Goal: Check status: Check status

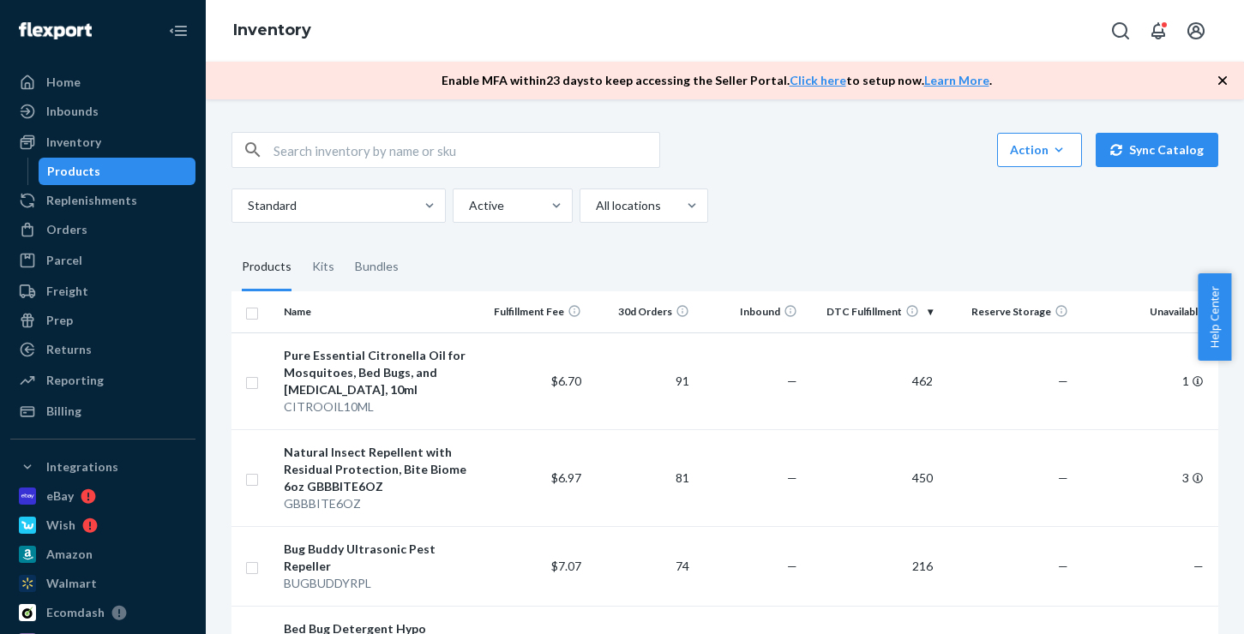
click at [71, 232] on div "Orders" at bounding box center [66, 229] width 41 height 17
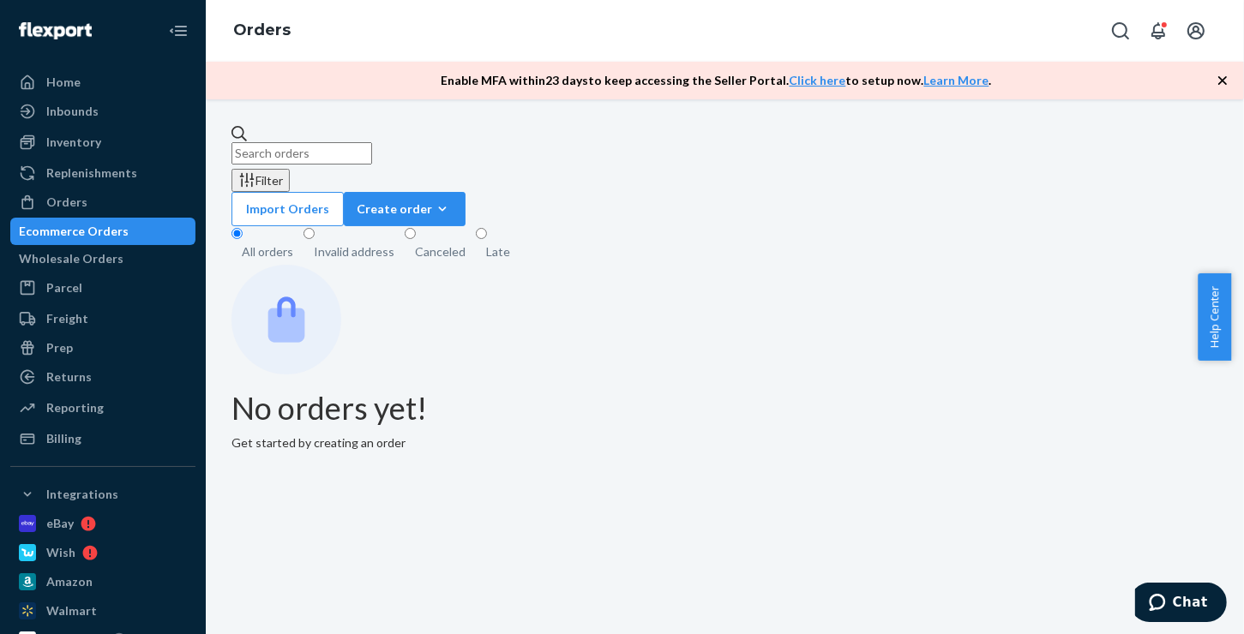
click at [1222, 77] on icon "button" at bounding box center [1222, 80] width 17 height 17
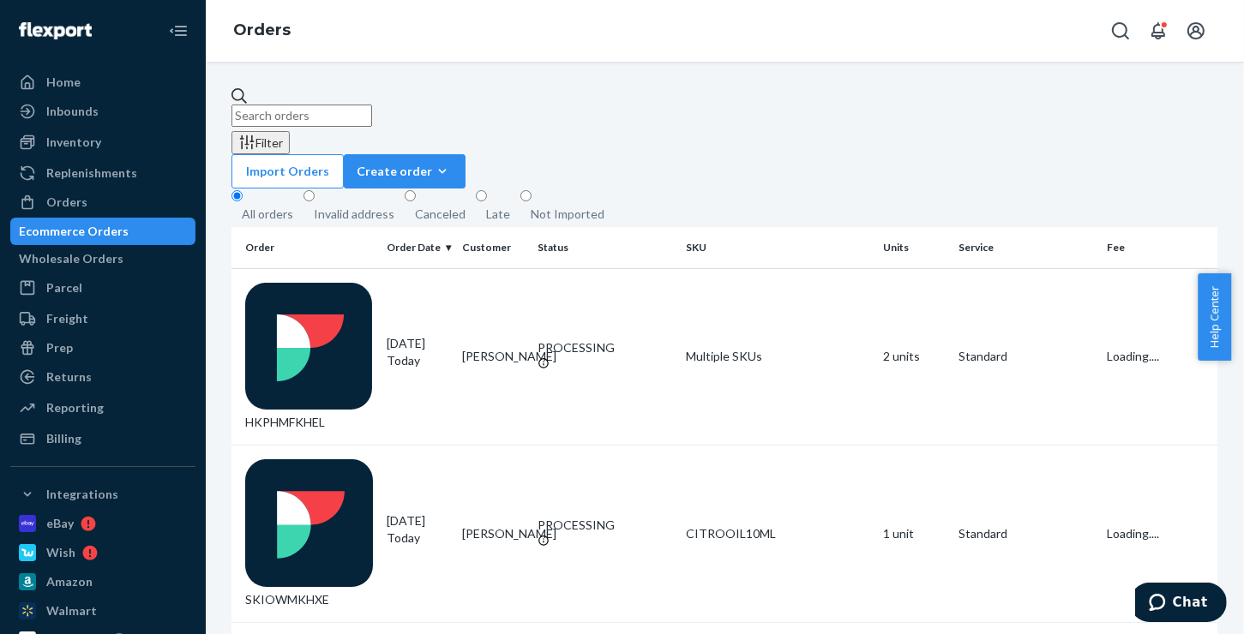
click at [337, 105] on input "text" at bounding box center [301, 116] width 141 height 22
paste input "[PERSON_NAME]"
type input "[PERSON_NAME]"
click at [316, 283] on div "HYQ1DZ1HXX" at bounding box center [309, 357] width 128 height 149
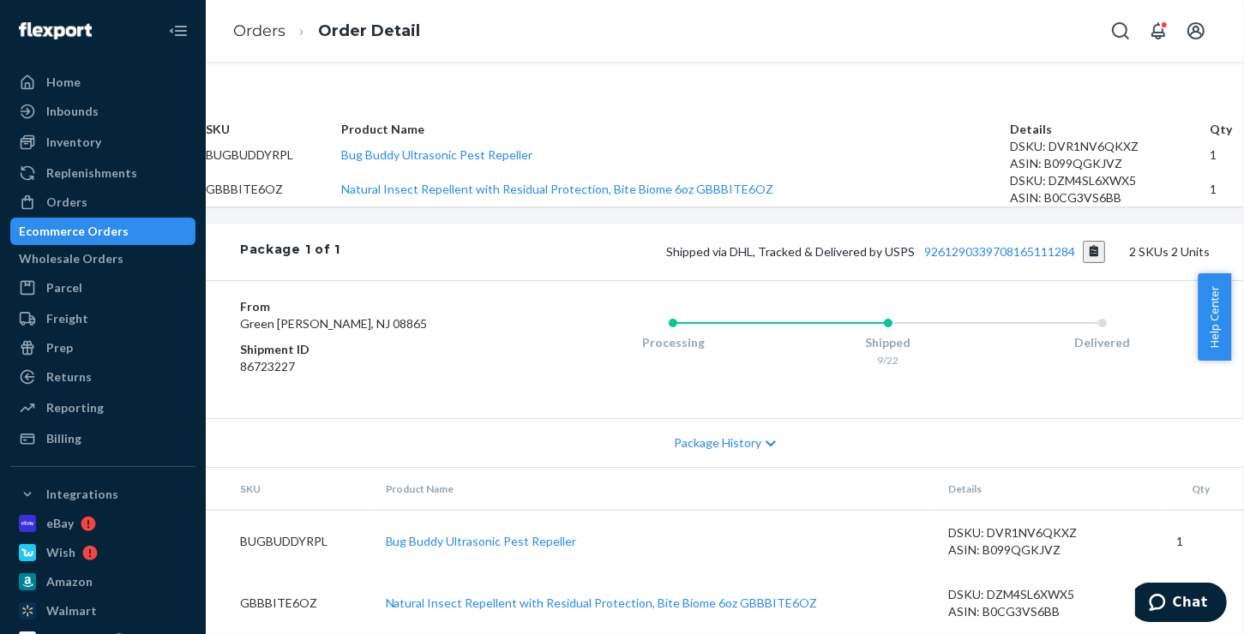
scroll to position [573, 0]
click at [1082, 263] on button "Copy tracking number" at bounding box center [1093, 252] width 23 height 22
click at [1082, 241] on button "Copy tracking number" at bounding box center [1093, 252] width 23 height 22
drag, startPoint x: 102, startPoint y: 231, endPoint x: 808, endPoint y: 239, distance: 706.3
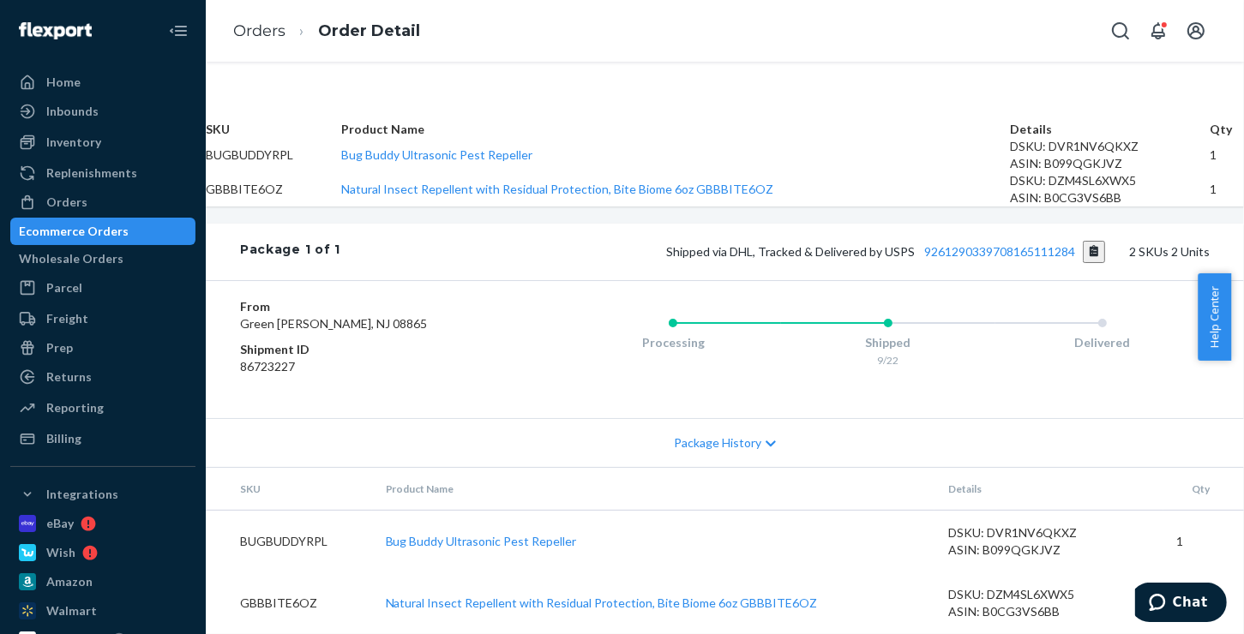
click at [102, 231] on div "Ecommerce Orders" at bounding box center [74, 231] width 110 height 17
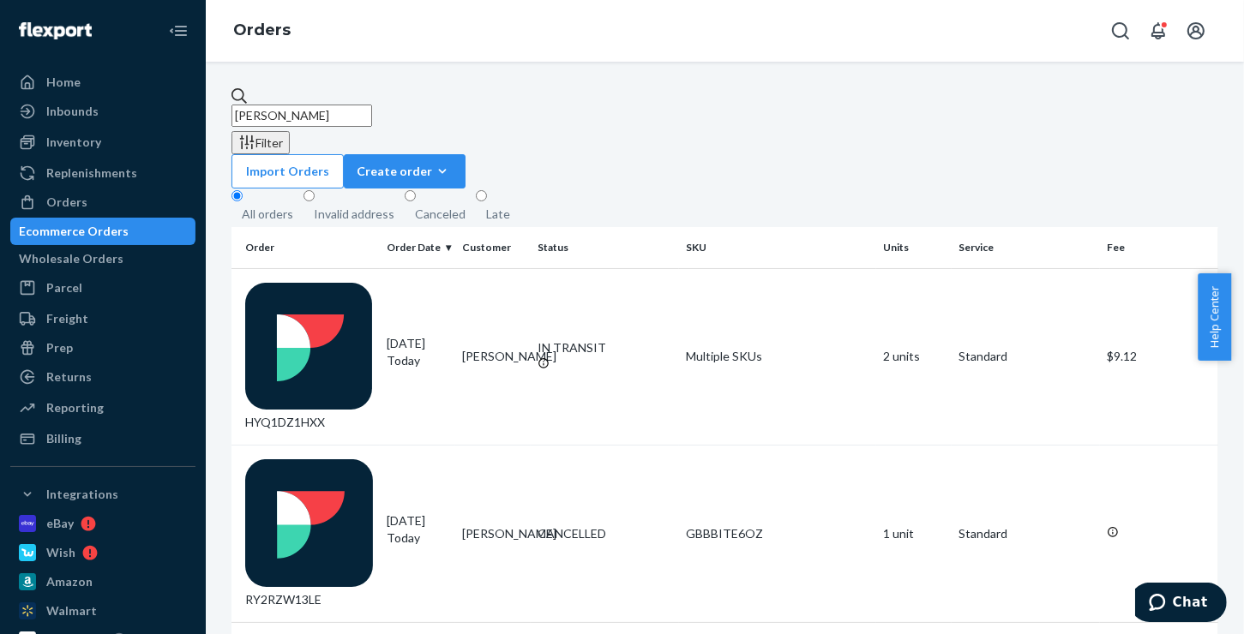
drag, startPoint x: 387, startPoint y: 105, endPoint x: 202, endPoint y: 105, distance: 184.3
click at [202, 105] on div "Home Inbounds Shipping Plans Problems Inventory Products Replenishments Orders …" at bounding box center [622, 317] width 1244 height 634
paste input "[PERSON_NAME]"
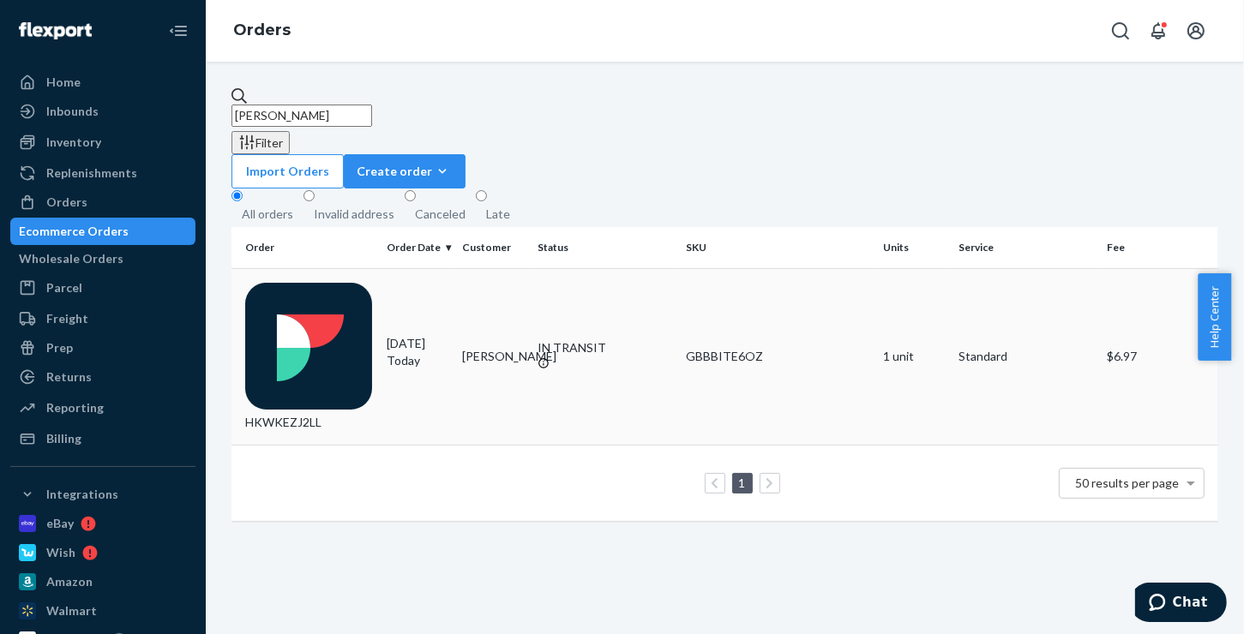
type input "[PERSON_NAME]"
click at [321, 283] on div "HKWKEZJ2LL" at bounding box center [309, 357] width 128 height 149
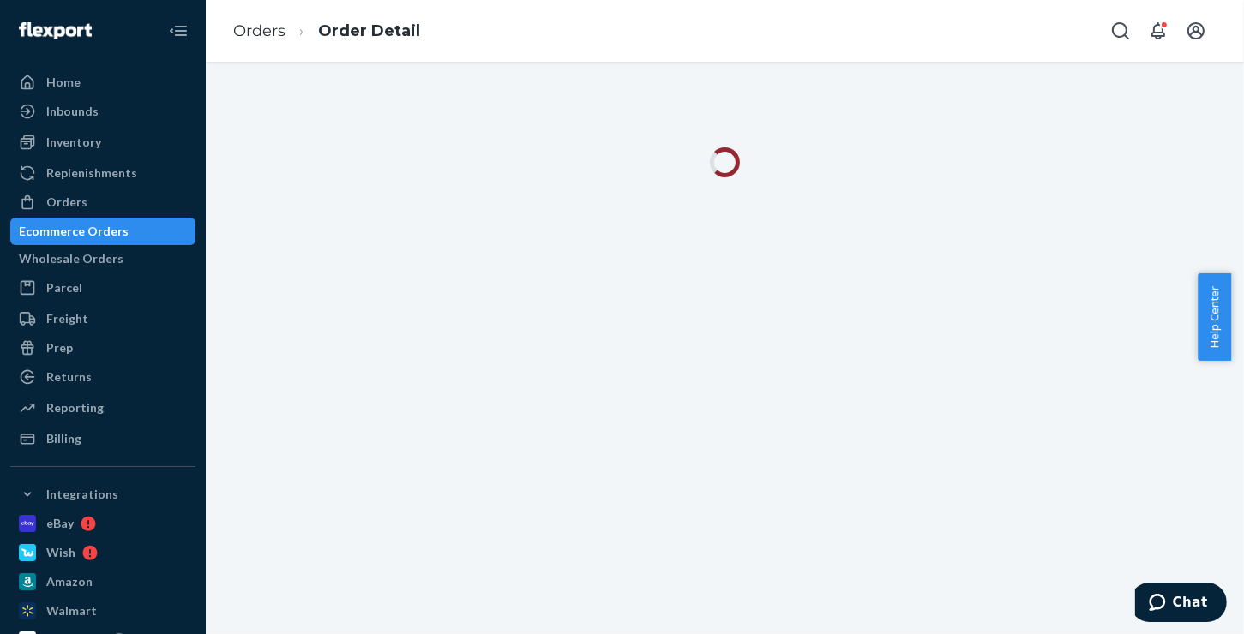
click at [321, 267] on div at bounding box center [725, 348] width 1038 height 573
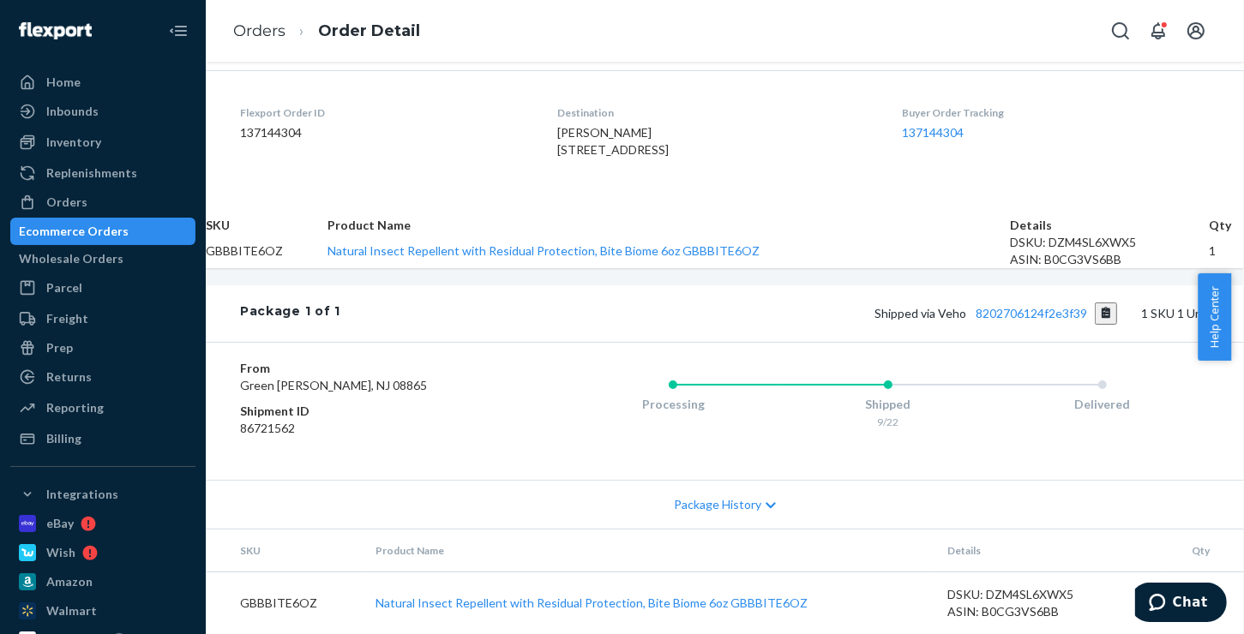
scroll to position [535, 0]
click at [1094, 303] on button "Copy tracking number" at bounding box center [1105, 314] width 23 height 22
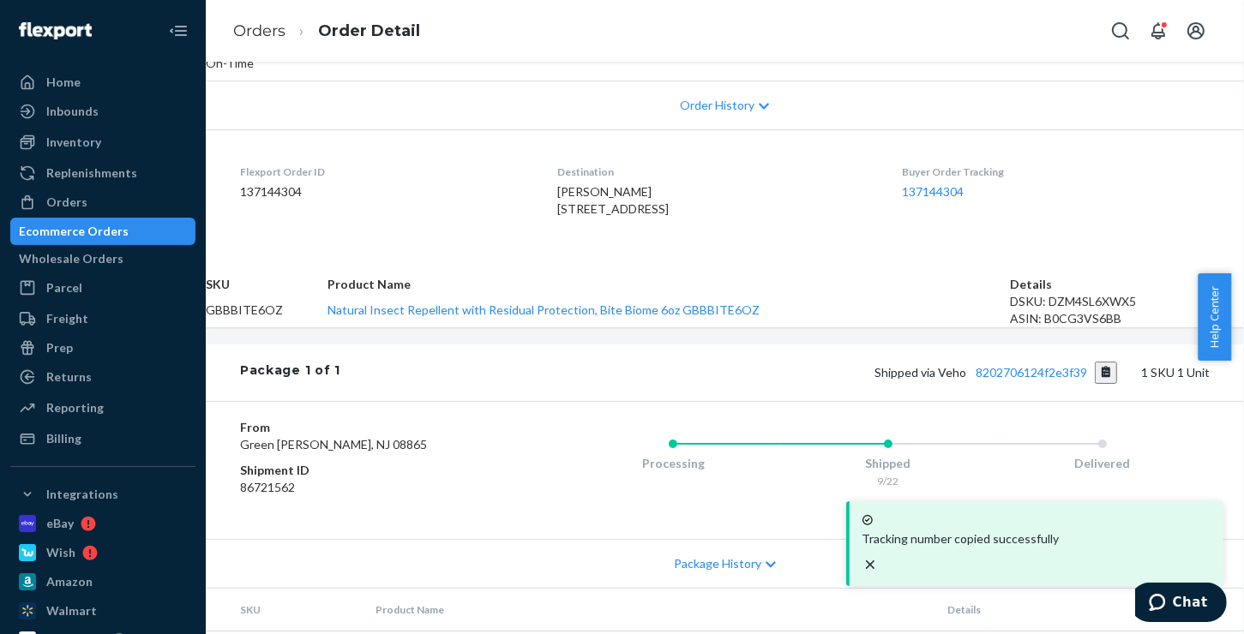
scroll to position [192, 0]
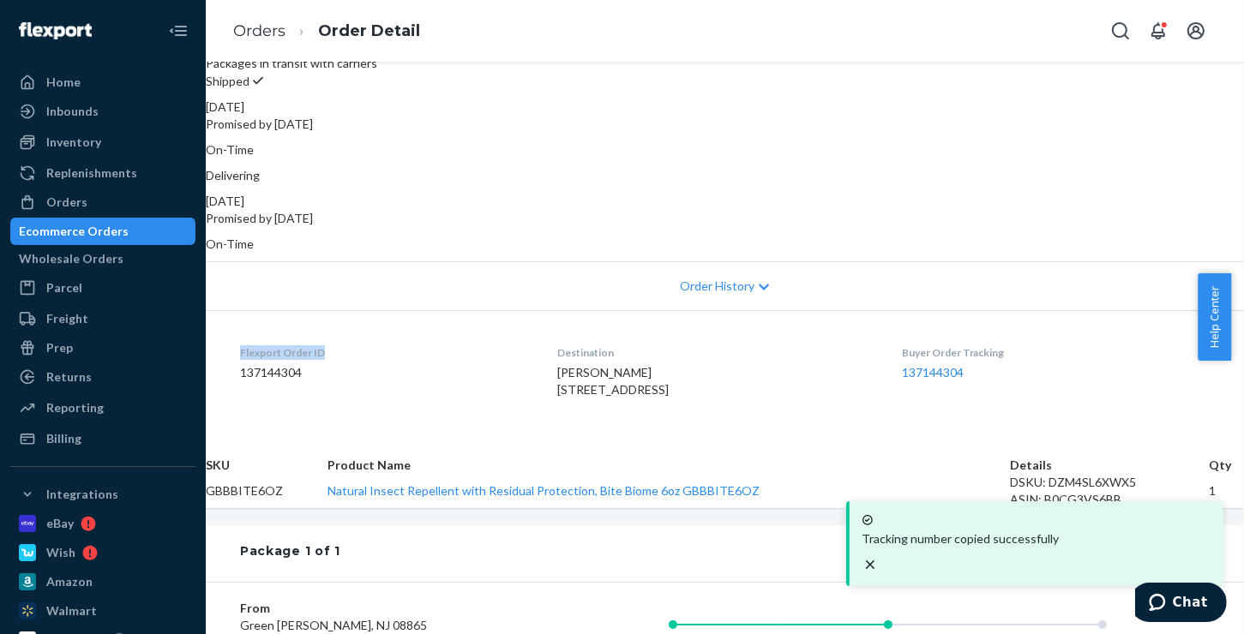
drag, startPoint x: 407, startPoint y: 322, endPoint x: 220, endPoint y: 267, distance: 195.0
click at [225, 269] on div "Flexport Order # HKWKEZJ2LL • Standard / $6.97 View Details Create Return Dupli…" at bounding box center [725, 380] width 1038 height 987
drag, startPoint x: 220, startPoint y: 267, endPoint x: 129, endPoint y: 239, distance: 95.7
click at [129, 239] on div "Ecommerce Orders" at bounding box center [74, 231] width 110 height 17
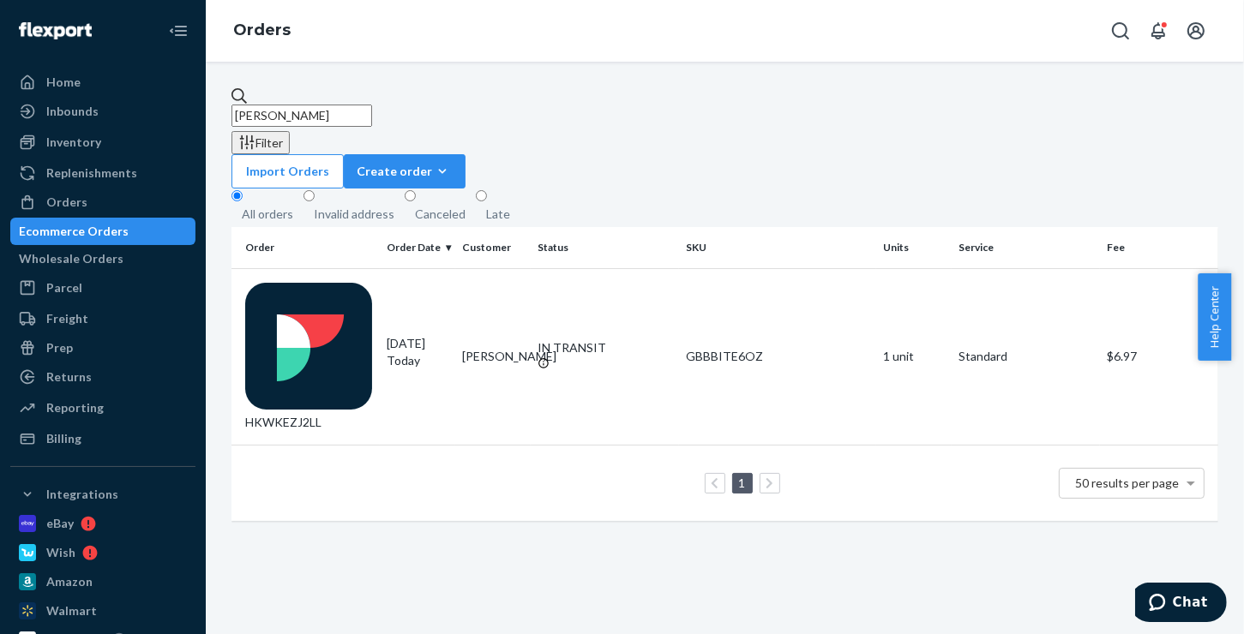
drag, startPoint x: 384, startPoint y: 115, endPoint x: 208, endPoint y: 114, distance: 175.7
click at [208, 114] on div "[PERSON_NAME] Filter Import Orders Create order Ecommerce order Removal order A…" at bounding box center [725, 348] width 1038 height 573
paste input "[PERSON_NAME]"
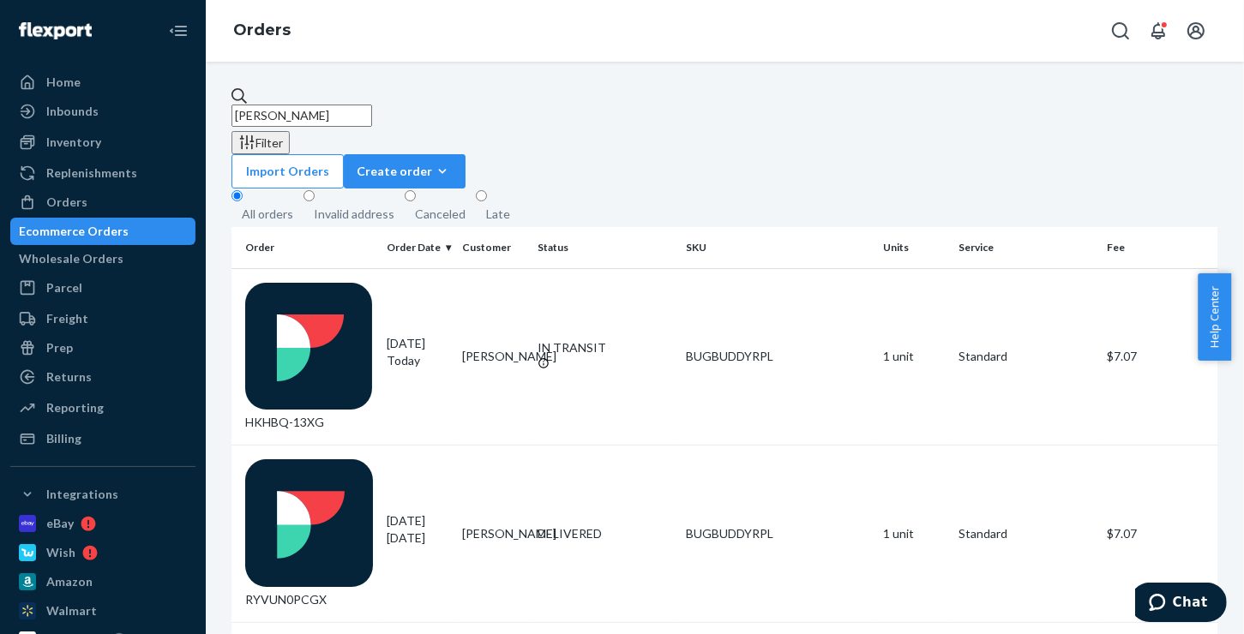
type input "[PERSON_NAME]"
click at [270, 206] on div "All orders" at bounding box center [267, 214] width 51 height 17
click at [243, 190] on input "All orders" at bounding box center [236, 195] width 11 height 11
click at [324, 283] on div "HKHBQ-13XG" at bounding box center [309, 357] width 128 height 149
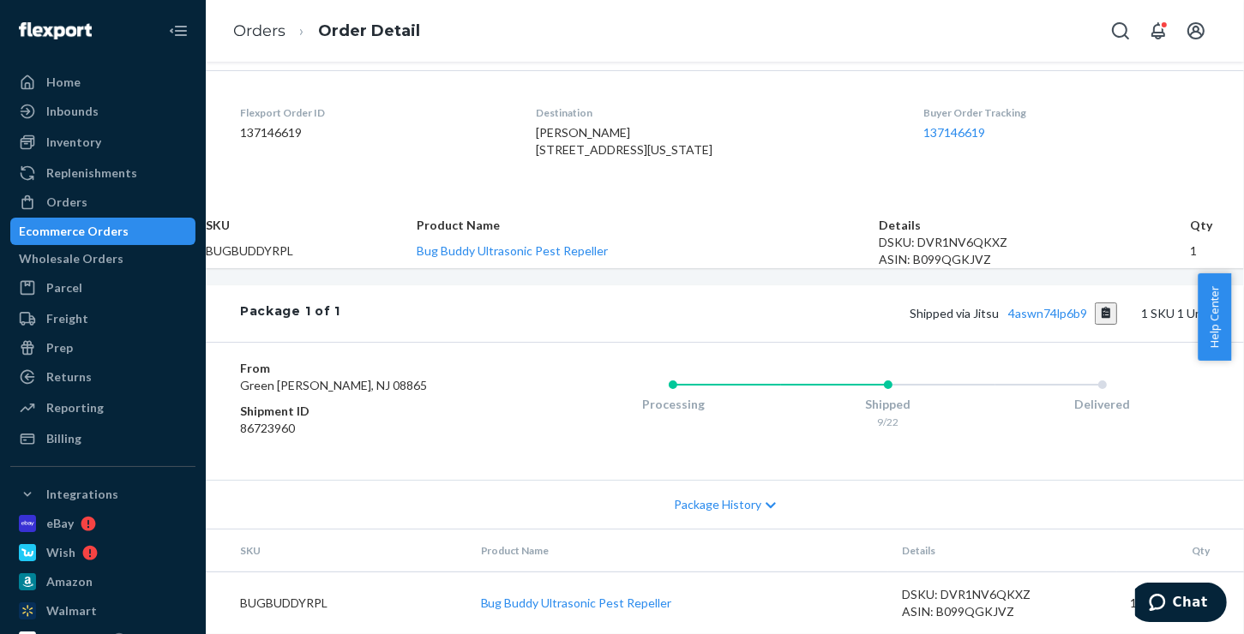
scroll to position [535, 0]
click at [1094, 303] on button "Copy tracking number" at bounding box center [1105, 314] width 23 height 22
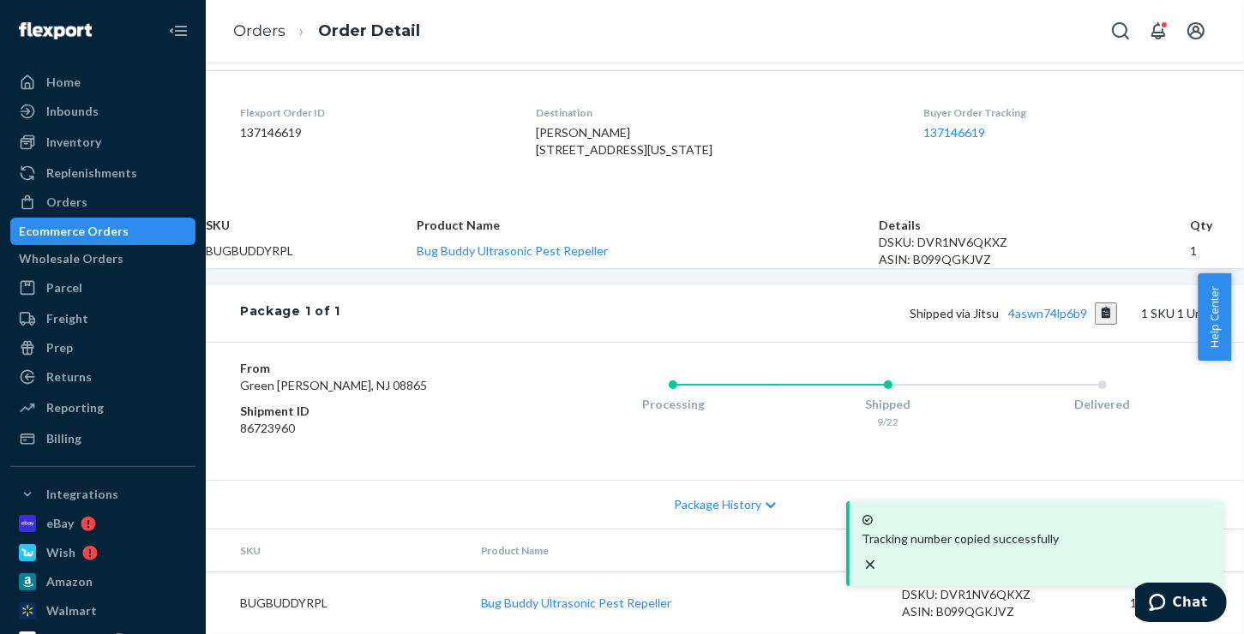
click at [120, 242] on div "Ecommerce Orders" at bounding box center [103, 231] width 182 height 24
